Goal: Information Seeking & Learning: Find specific fact

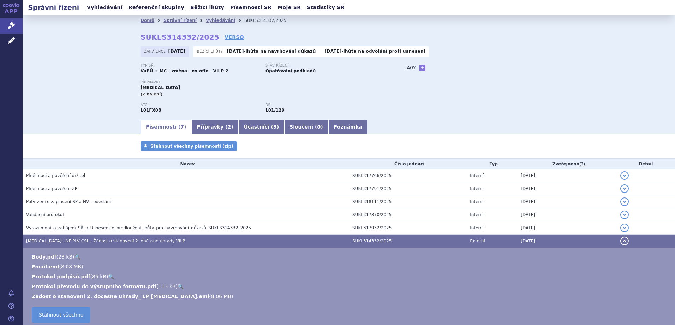
drag, startPoint x: 98, startPoint y: 6, endPoint x: 156, endPoint y: 20, distance: 59.6
click at [98, 6] on link "Vyhledávání" at bounding box center [105, 8] width 40 height 10
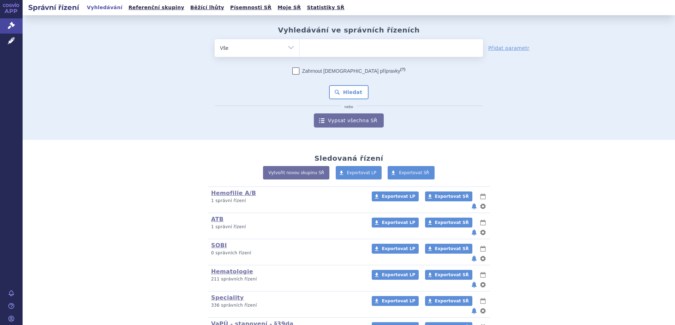
click at [345, 50] on ul at bounding box center [391, 46] width 183 height 15
click at [300, 50] on select at bounding box center [299, 48] width 0 height 18
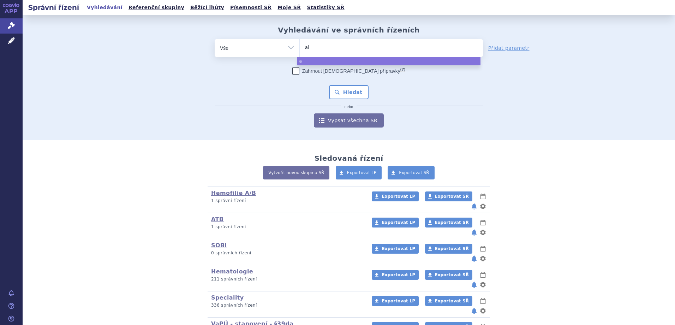
type input "alt"
type input "altuv"
type input "altuvo"
type input "altuvoc"
type input "altuvoct"
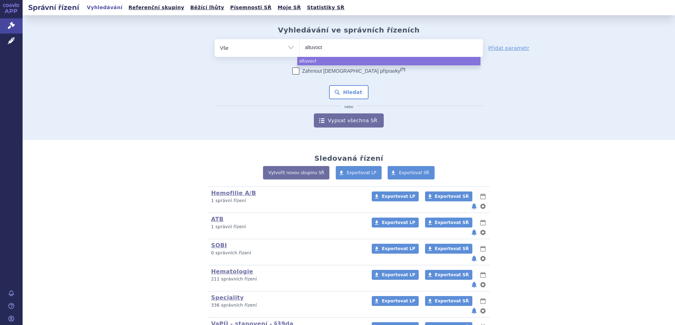
select select "altuvoct"
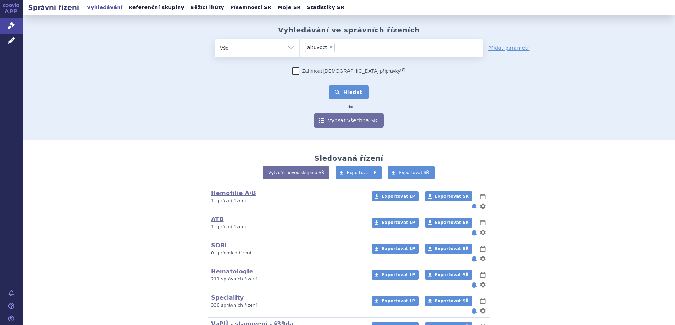
click at [336, 91] on button "Hledat" at bounding box center [349, 92] width 40 height 14
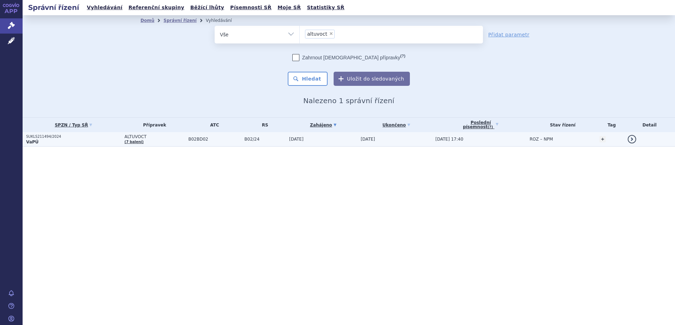
click at [56, 138] on p "SUKLS211494/2024" at bounding box center [73, 136] width 95 height 5
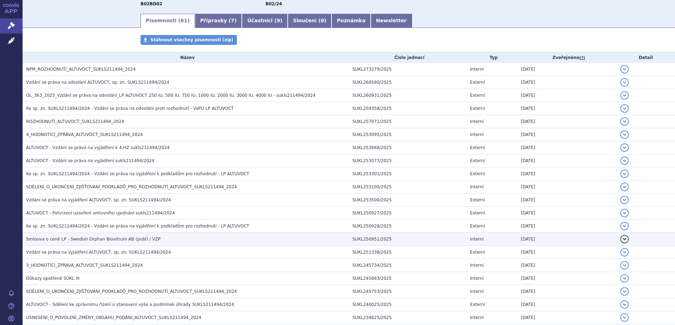
scroll to position [141, 0]
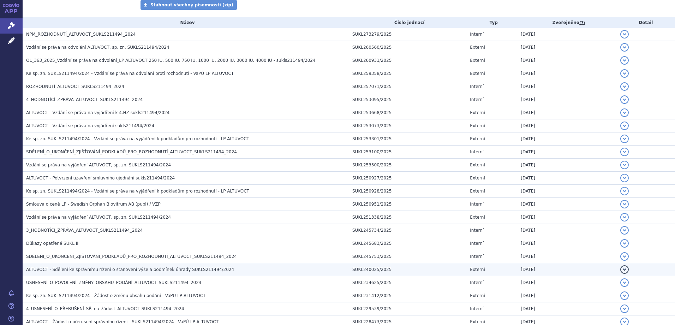
click at [165, 270] on span "ALTUVOCT - Sdělení ke správnímu řízení o stanovení výše a podmínek úhrady SUKLS…" at bounding box center [130, 269] width 208 height 5
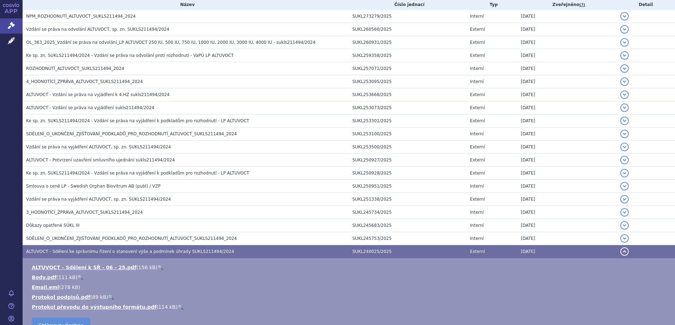
scroll to position [176, 0]
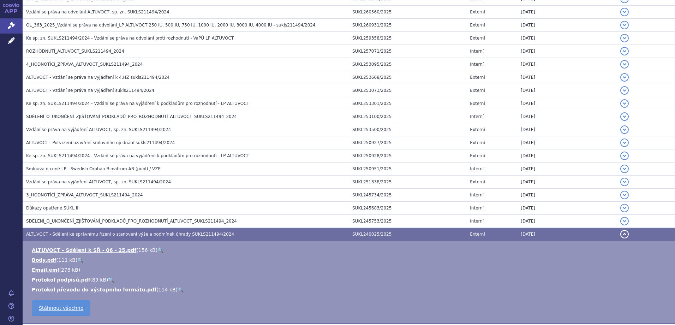
click at [157, 249] on link "🔍" at bounding box center [160, 250] width 6 height 6
